Goal: Task Accomplishment & Management: Manage account settings

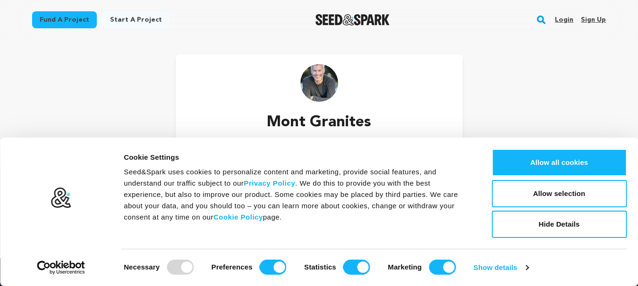
click at [588, 16] on link "Sign up" at bounding box center [592, 19] width 25 height 15
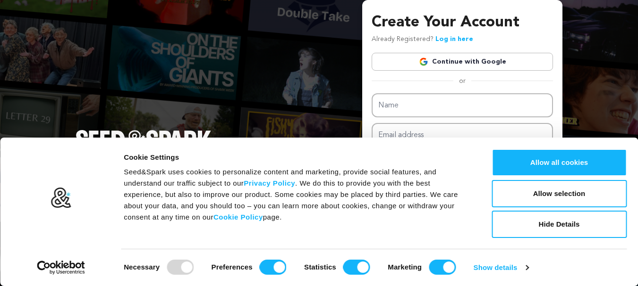
click at [497, 61] on link "Continue with Google" at bounding box center [461, 62] width 181 height 18
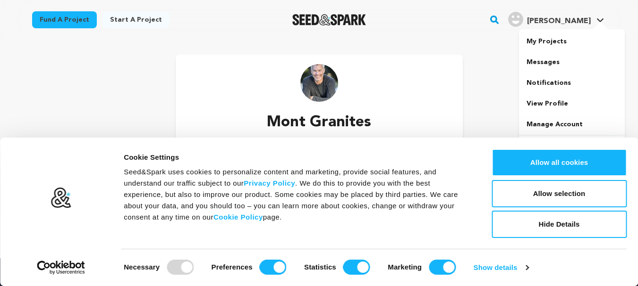
click at [570, 16] on h4 "[PERSON_NAME]" at bounding box center [559, 21] width 64 height 11
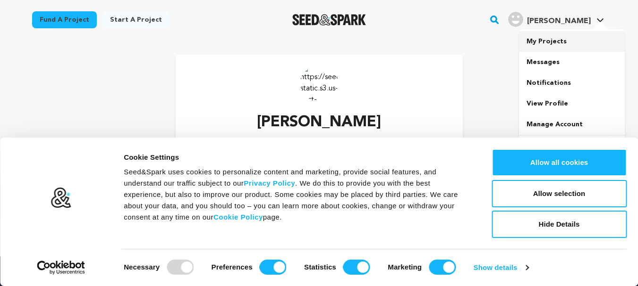
click at [557, 43] on link "My Projects" at bounding box center [572, 41] width 106 height 21
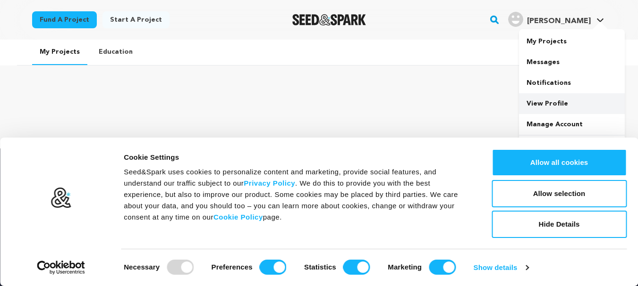
click at [565, 101] on link "View Profile" at bounding box center [572, 103] width 106 height 21
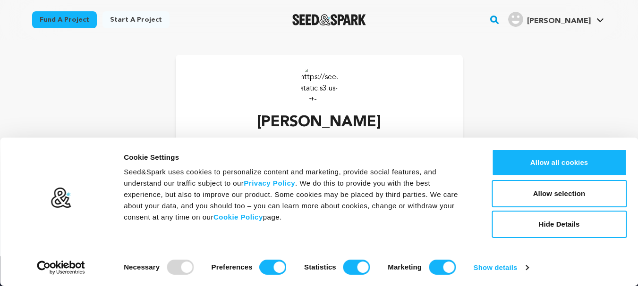
click at [172, 265] on div at bounding box center [180, 267] width 27 height 15
click at [530, 224] on button "Hide Details" at bounding box center [558, 224] width 135 height 27
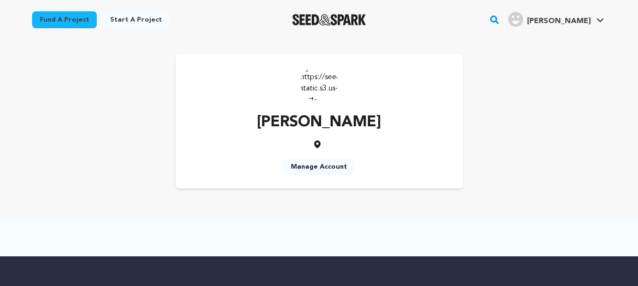
click at [333, 172] on link "Manage Account" at bounding box center [318, 167] width 71 height 17
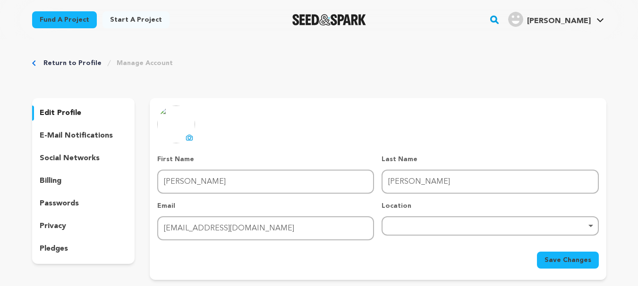
click at [402, 223] on div "Remove item" at bounding box center [489, 226] width 217 height 19
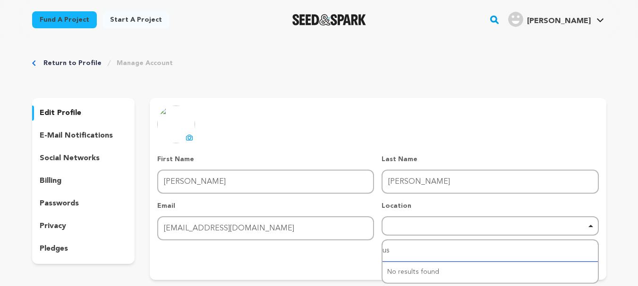
type input "usa"
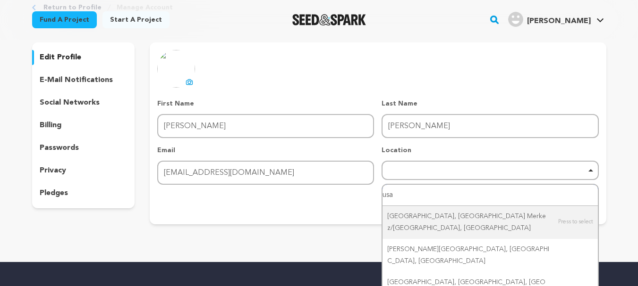
scroll to position [59, 0]
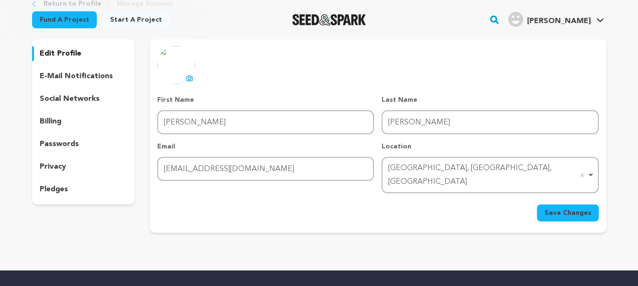
click at [570, 209] on span "Save Changes" at bounding box center [567, 213] width 47 height 9
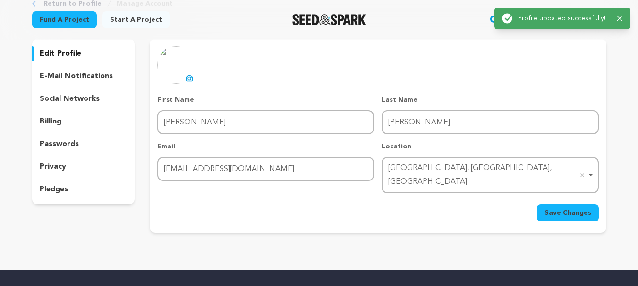
click at [180, 69] on img at bounding box center [176, 65] width 38 height 38
click at [193, 77] on icon at bounding box center [189, 79] width 8 height 8
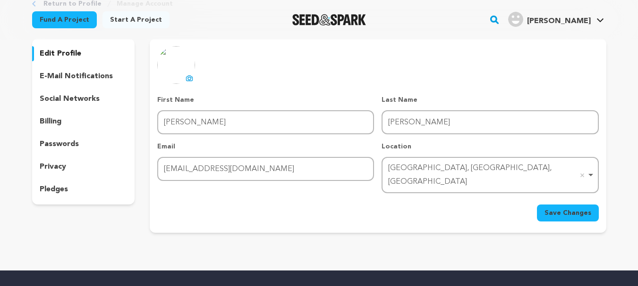
click at [191, 77] on icon at bounding box center [190, 78] width 4 height 3
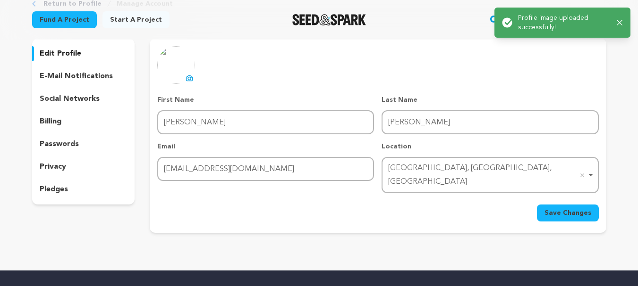
click at [369, 73] on div "uploading spinner upload profile image First Name First Name Miller Last Name L…" at bounding box center [377, 134] width 441 height 176
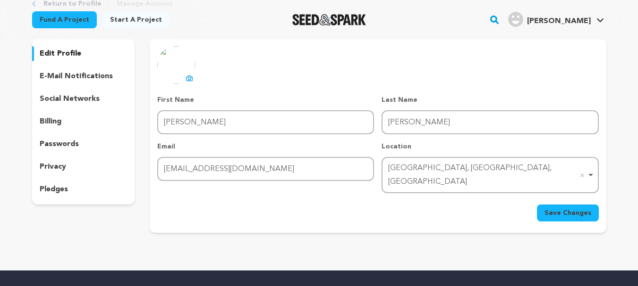
click at [78, 102] on p "social networks" at bounding box center [70, 98] width 60 height 11
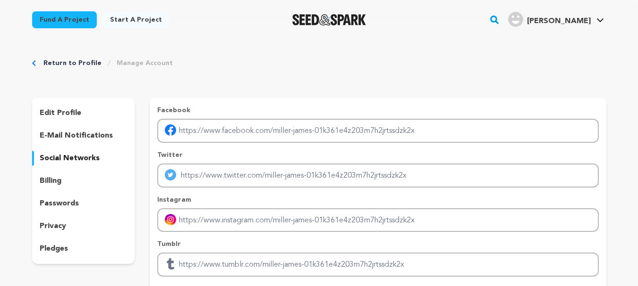
click at [133, 65] on link "Manage Account" at bounding box center [145, 63] width 56 height 9
click at [82, 60] on link "Return to Profile" at bounding box center [72, 63] width 58 height 9
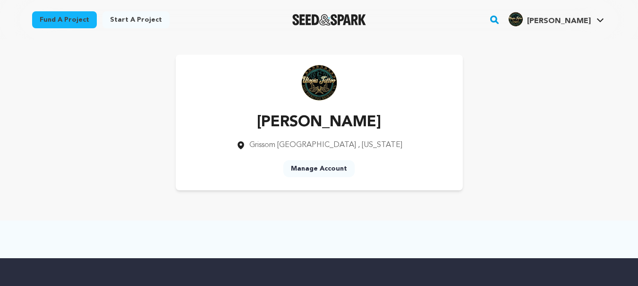
click at [130, 19] on link "Start a project" at bounding box center [135, 19] width 67 height 17
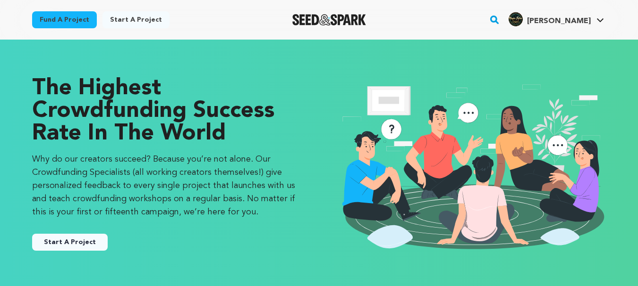
click at [87, 239] on button "Start A Project" at bounding box center [70, 242] width 76 height 17
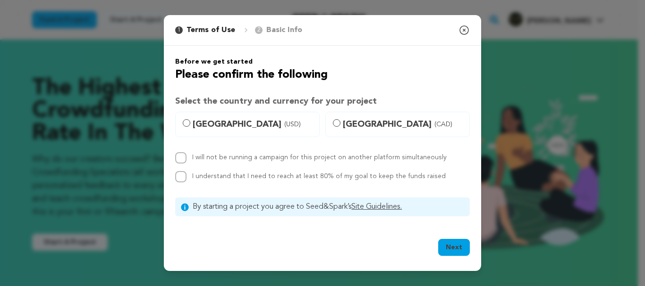
click at [463, 28] on icon "button" at bounding box center [463, 30] width 11 height 11
